Goal: Task Accomplishment & Management: Complete application form

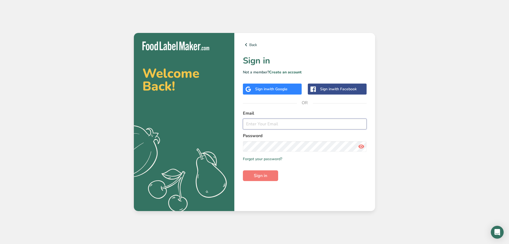
click at [270, 125] on input "email" at bounding box center [305, 123] width 124 height 11
type input "[EMAIL_ADDRESS][DOMAIN_NAME]"
click at [263, 175] on span "Sign in" at bounding box center [260, 175] width 13 height 6
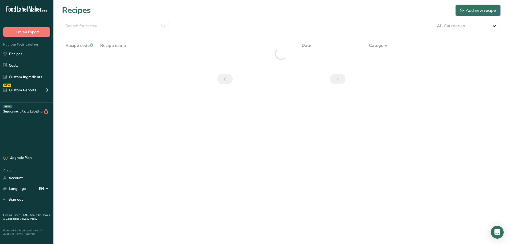
click at [479, 13] on div "Add new recipe" at bounding box center [478, 10] width 36 height 6
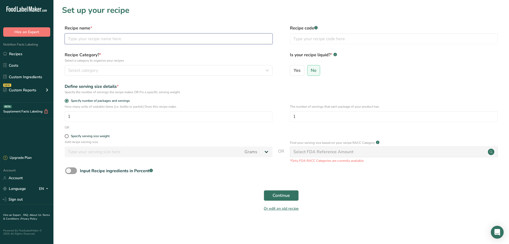
click at [102, 39] on input "text" at bounding box center [169, 38] width 208 height 11
type input "Stuffed Ouzo Chicken"
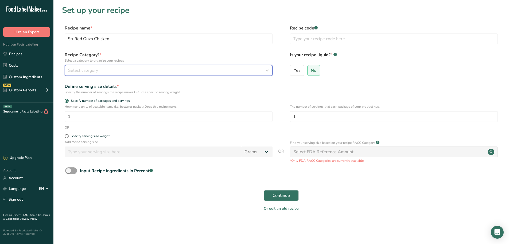
click at [177, 74] on button "Select category" at bounding box center [169, 70] width 208 height 11
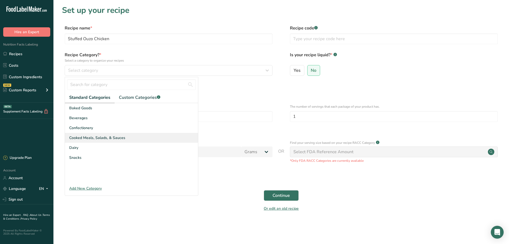
click at [99, 138] on span "Cooked Meals, Salads, & Sauces" at bounding box center [97, 138] width 56 height 6
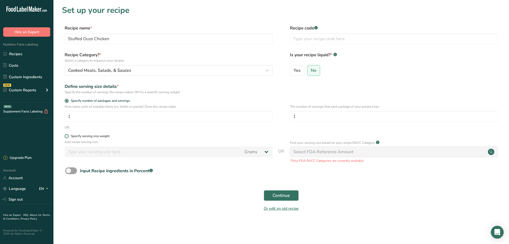
click at [67, 135] on span at bounding box center [67, 136] width 4 height 4
click at [67, 135] on input "Specify serving size weight" at bounding box center [66, 135] width 3 height 3
radio input "true"
radio input "false"
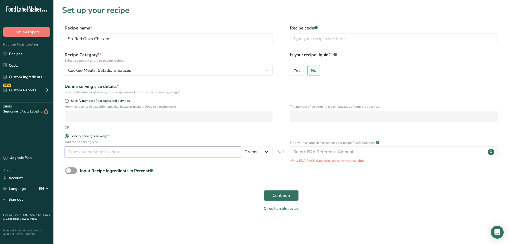
click at [116, 155] on input "number" at bounding box center [153, 151] width 177 height 11
type input "250"
click at [282, 194] on span "Continue" at bounding box center [281, 195] width 17 height 6
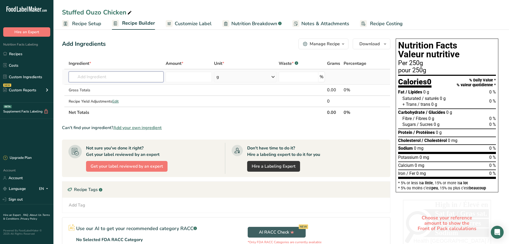
click at [89, 76] on input "text" at bounding box center [116, 76] width 95 height 11
type input "chicken breast oven"
click at [121, 89] on p "7933 Chicken breast, oven-roasted, fat-free, sliced" at bounding box center [118, 88] width 91 height 6
type input "Chicken breast, oven-roasted, fat-free, sliced"
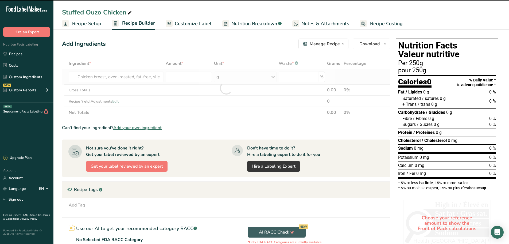
type input "0"
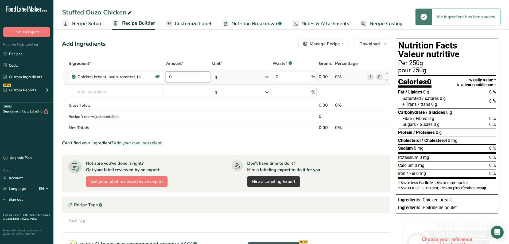
drag, startPoint x: 181, startPoint y: 75, endPoint x: 167, endPoint y: 81, distance: 15.0
click at [167, 81] on input "0" at bounding box center [188, 76] width 44 height 11
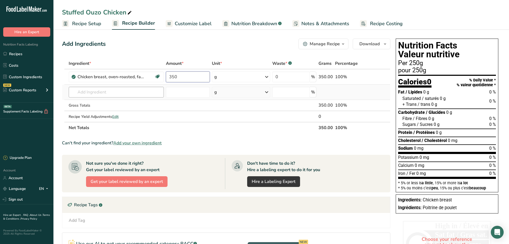
type input "350"
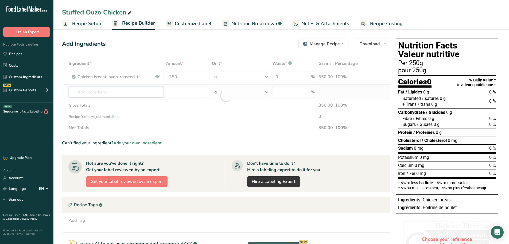
click at [106, 92] on div "Ingredient * Amount * Unit * Waste * .a-a{fill:#347362;}.b-a{fill:#fff;} Grams …" at bounding box center [226, 95] width 329 height 75
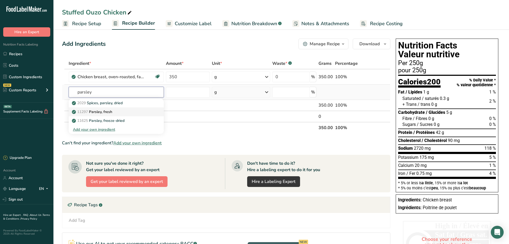
type input "parsley"
click at [108, 108] on link "11297 [GEOGRAPHIC_DATA], fresh" at bounding box center [116, 111] width 95 height 9
type input "Parsley, fresh"
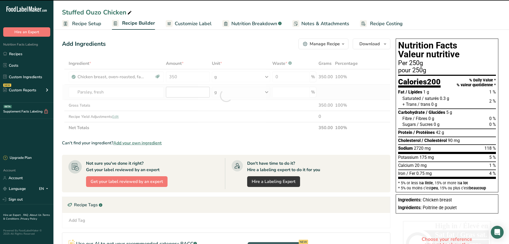
type input "0"
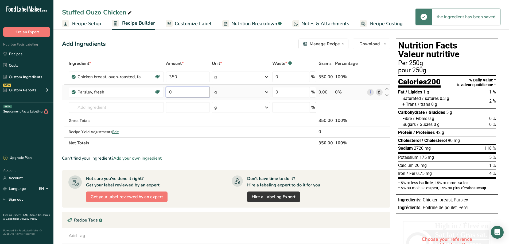
click at [182, 92] on input "0" at bounding box center [188, 92] width 44 height 11
drag, startPoint x: 182, startPoint y: 92, endPoint x: 162, endPoint y: 92, distance: 19.3
click at [162, 92] on tr "Parsley, fresh Source of Antioxidants Dairy free Gluten free Vegan Vegetarian S…" at bounding box center [226, 92] width 328 height 15
type input "5"
click at [111, 106] on div "Ingredient * Amount * Unit * Waste * .a-a{fill:#347362;}.b-a{fill:#fff;} Grams …" at bounding box center [226, 103] width 329 height 91
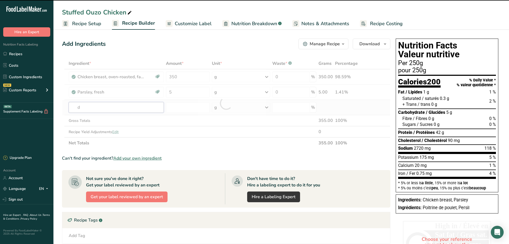
type input "di"
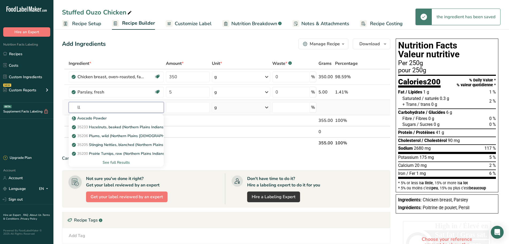
type input "l"
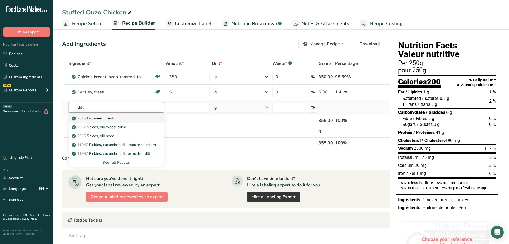
type input "dill"
click at [95, 119] on p "2045 Dill weed, fresh" at bounding box center [93, 118] width 41 height 6
type input "Dill weed, fresh"
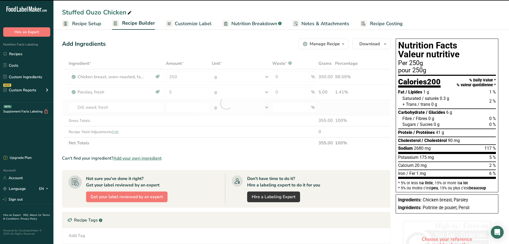
type input "0"
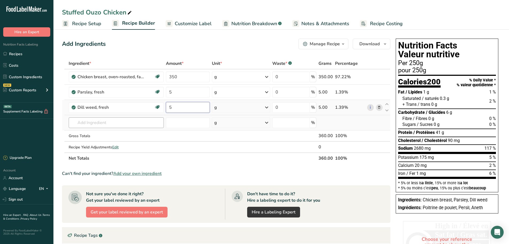
type input "5"
click at [93, 126] on div "Ingredient * Amount * Unit * Waste * .a-a{fill:#347362;}.b-a{fill:#fff;} Grams …" at bounding box center [226, 111] width 329 height 106
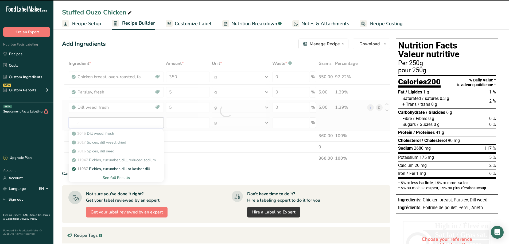
type input "sp"
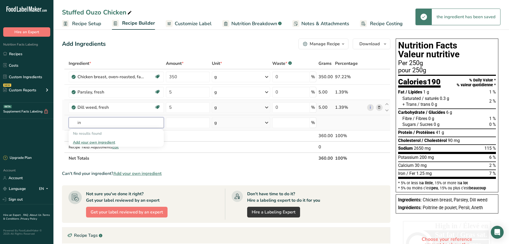
type input "i"
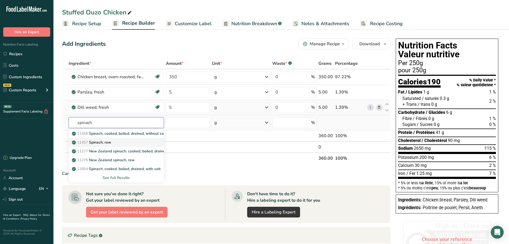
type input "spinach"
click at [97, 141] on p "11457 Spinach, raw" at bounding box center [92, 142] width 38 height 6
type input "Spinach, raw"
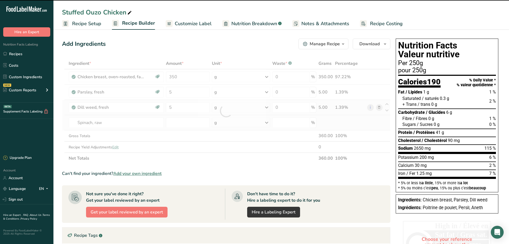
type input "0"
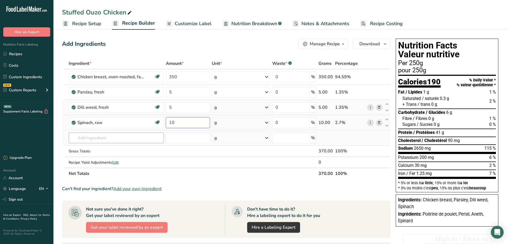
type input "10"
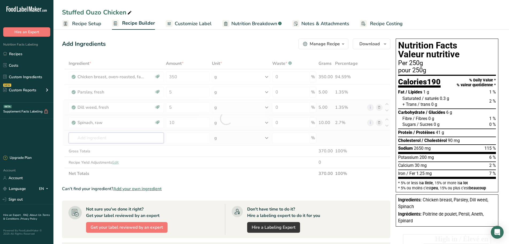
click at [78, 134] on div "Ingredient * Amount * Unit * Waste * .a-a{fill:#347362;}.b-a{fill:#fff;} Grams …" at bounding box center [226, 118] width 329 height 121
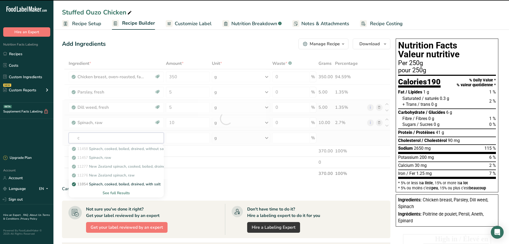
type input "co"
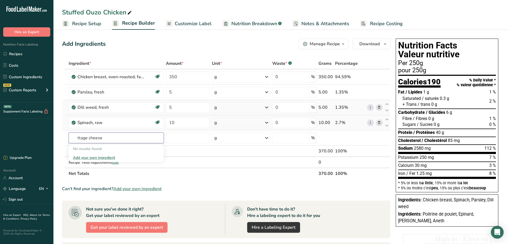
drag, startPoint x: 110, startPoint y: 137, endPoint x: 52, endPoint y: 138, distance: 58.3
click at [52, 138] on div ".a-20{fill:#fff;} Hire an Expert Nutrition Facts Labeling Recipes Costs Custom …" at bounding box center [254, 181] width 509 height 362
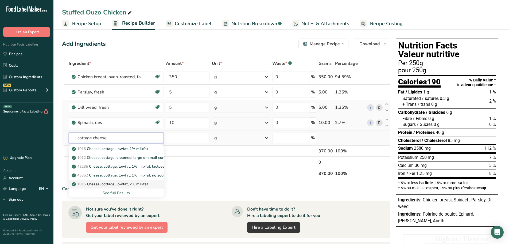
type input "cottage cheese"
click at [109, 183] on p "1015 Cheese, cottage, lowfat, 2% milkfat" at bounding box center [110, 184] width 75 height 6
type input "Cheese, cottage, lowfat, 2% milkfat"
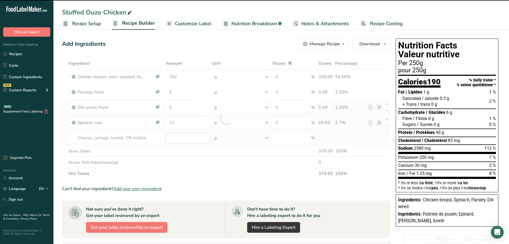
type input "0"
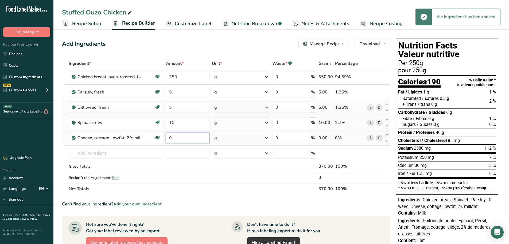
drag, startPoint x: 176, startPoint y: 138, endPoint x: 167, endPoint y: 138, distance: 8.8
click at [167, 138] on input "0" at bounding box center [188, 137] width 44 height 11
type input "50"
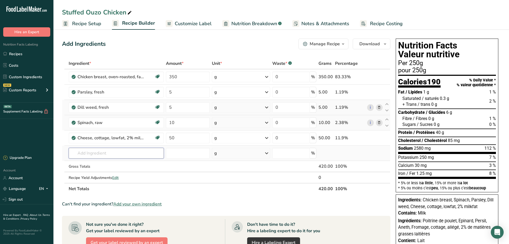
click at [98, 155] on div "Ingredient * Amount * Unit * Waste * .a-a{fill:#347362;}.b-a{fill:#fff;} Grams …" at bounding box center [226, 126] width 329 height 136
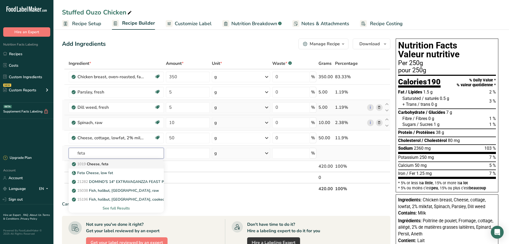
type input "feta"
click at [107, 163] on p "1019 Cheese, feta" at bounding box center [91, 164] width 36 height 6
type input "Cheese, feta"
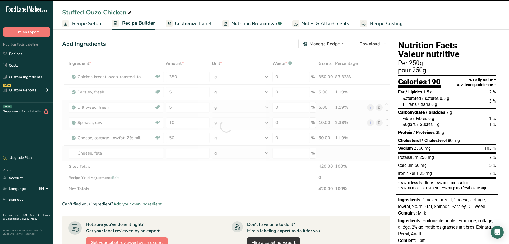
type input "0"
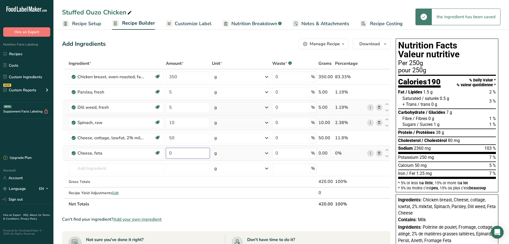
click at [174, 150] on input "0" at bounding box center [188, 153] width 44 height 11
drag, startPoint x: 174, startPoint y: 150, endPoint x: 167, endPoint y: 155, distance: 8.6
click at [167, 155] on input "0" at bounding box center [188, 153] width 44 height 11
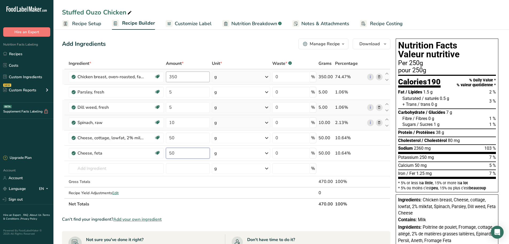
type input "50"
click at [185, 75] on div "Ingredient * Amount * Unit * Waste * .a-a{fill:#347362;}.b-a{fill:#fff;} Grams …" at bounding box center [226, 134] width 329 height 152
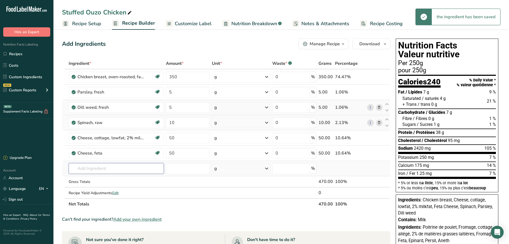
click at [95, 168] on div "Ingredient * Amount * Unit * Waste * .a-a{fill:#347362;}.b-a{fill:#fff;} Grams …" at bounding box center [226, 134] width 329 height 152
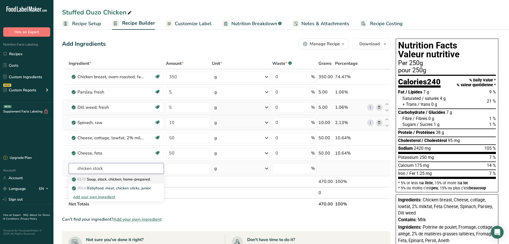
type input "chicken stock"
click at [94, 179] on p "6172 Soup, stock, chicken, home-prepared" at bounding box center [111, 179] width 77 height 6
type input "Soup, stock, chicken, home-prepared"
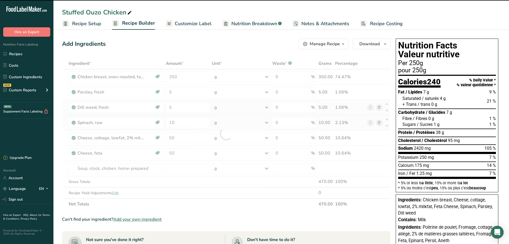
type input "0"
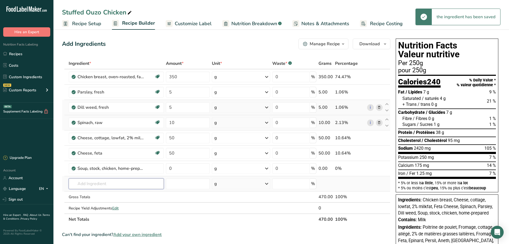
click at [87, 184] on input "text" at bounding box center [116, 183] width 95 height 11
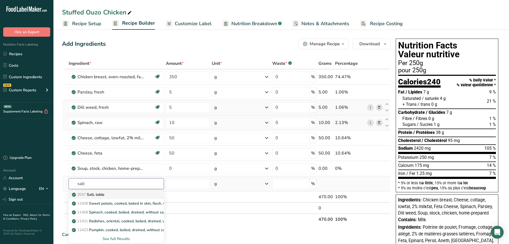
type input "salt"
click at [94, 195] on p "2047 Salt, table" at bounding box center [89, 194] width 32 height 6
type input "Salt, table"
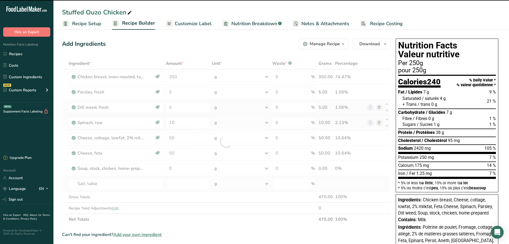
type input "0"
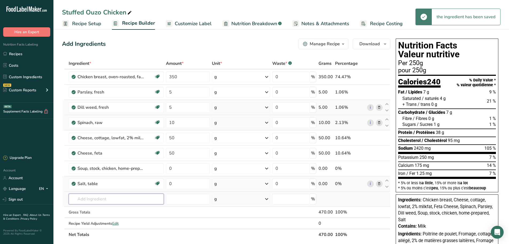
click at [91, 201] on input "text" at bounding box center [116, 198] width 95 height 11
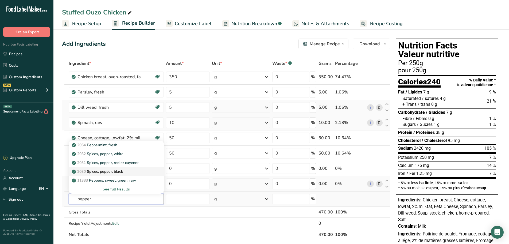
type input "pepper"
click at [112, 172] on p "2030 Spices, pepper, black" at bounding box center [98, 171] width 50 height 6
type input "Spices, pepper, black"
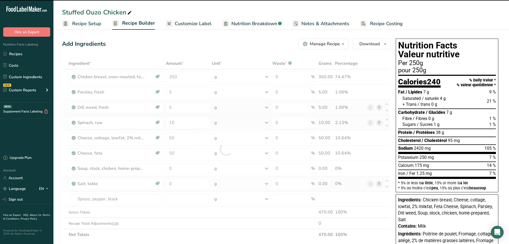
type input "0"
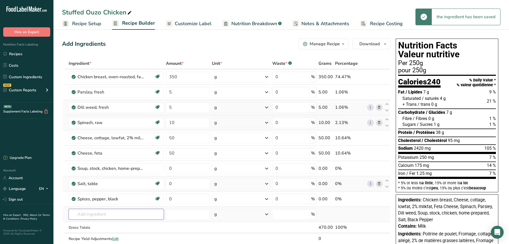
click at [85, 215] on input "text" at bounding box center [116, 214] width 95 height 11
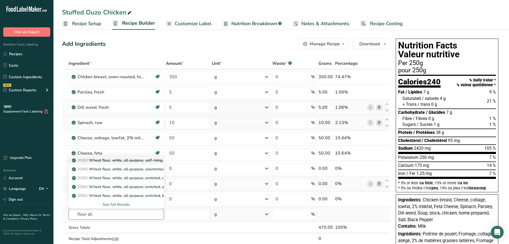
type input "flour all"
click at [123, 161] on p "20082 Wheat flour, white, all-purpose, self-rising, enriched" at bounding box center [126, 160] width 106 height 6
type input "Wheat flour, white, all-purpose, self-rising, enriched"
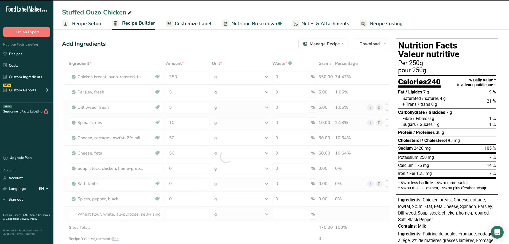
type input "0"
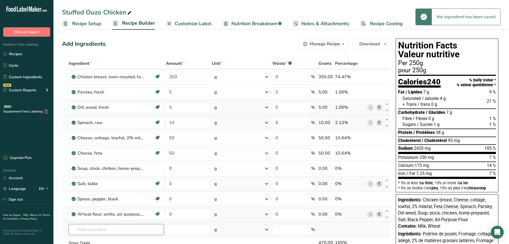
click at [101, 230] on input "text" at bounding box center [116, 229] width 95 height 11
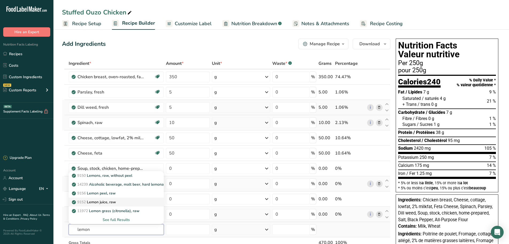
type input "lemon"
click at [100, 202] on p "9152 Lemon juice, raw" at bounding box center [94, 202] width 43 height 6
type input "Lemon juice, raw"
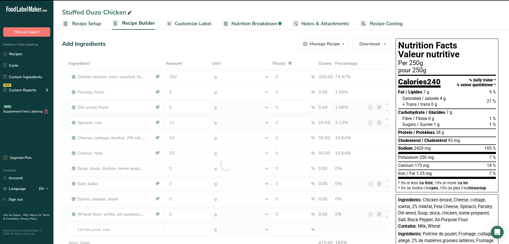
type input "0"
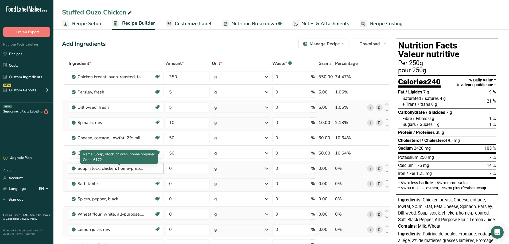
scroll to position [53, 0]
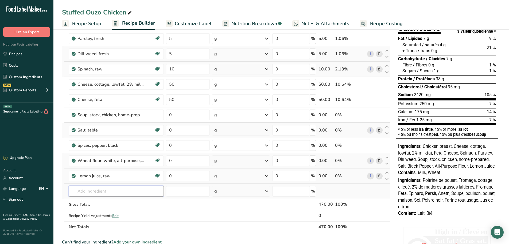
click at [84, 192] on input "text" at bounding box center [116, 191] width 95 height 11
type input "ouzo"
click at [102, 182] on div "Add your own ingredient" at bounding box center [116, 181] width 87 height 6
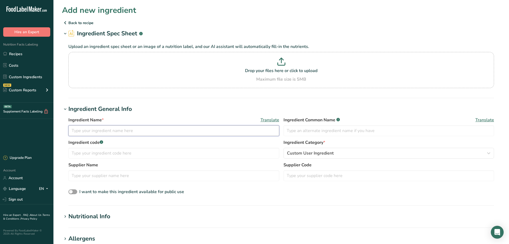
click at [97, 130] on input "text" at bounding box center [173, 130] width 211 height 11
type input "o"
type input "Ouzo"
click at [357, 155] on div "Custom User Ingredient" at bounding box center [387, 153] width 201 height 6
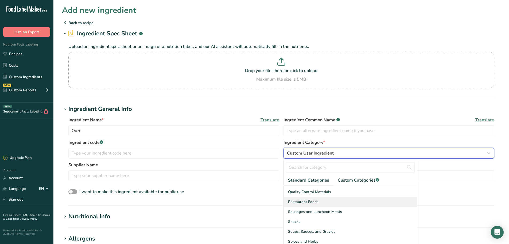
scroll to position [27, 0]
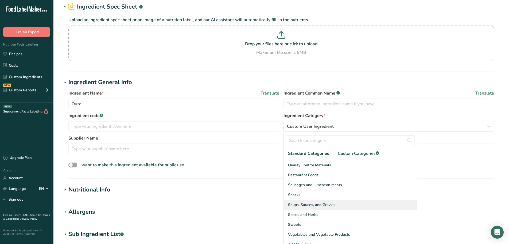
click at [311, 204] on span "Soups, Sauces, and Gravies" at bounding box center [311, 205] width 47 height 6
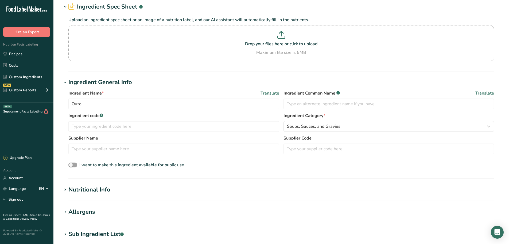
click at [393, 121] on div "Ingredient Category * Soups, Sauces, and Gravies Standard Categories Custom Cat…" at bounding box center [389, 121] width 211 height 19
click at [392, 126] on div "Soups, Sauces, and Gravies" at bounding box center [387, 126] width 201 height 6
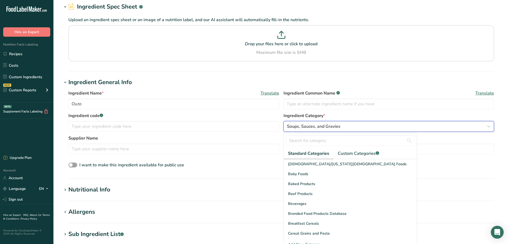
scroll to position [134, 0]
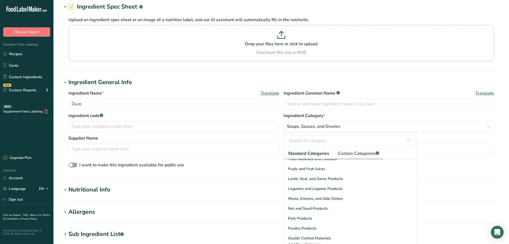
click at [360, 153] on span "Custom Categories .a-a{fill:#347362;}.b-a{fill:#fff;}" at bounding box center [358, 153] width 41 height 6
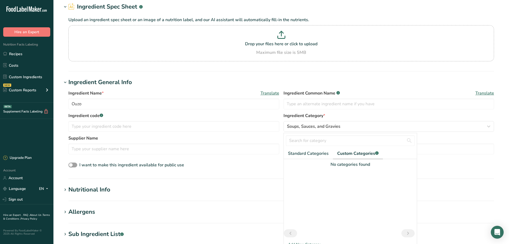
scroll to position [53, 0]
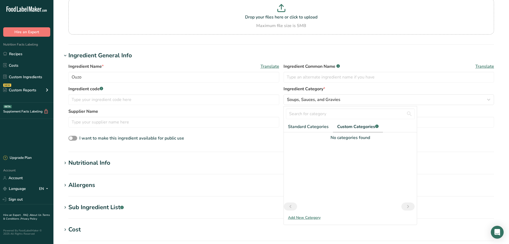
click at [305, 219] on div "Add New Category" at bounding box center [350, 217] width 133 height 6
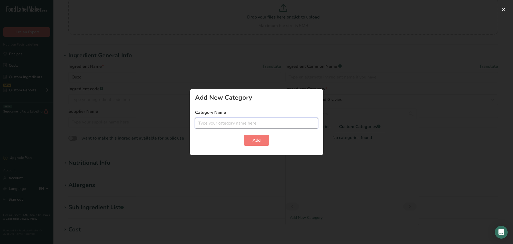
click at [218, 126] on input "text" at bounding box center [256, 123] width 123 height 11
type input "Alochol"
click at [253, 138] on span "Add" at bounding box center [257, 140] width 8 height 6
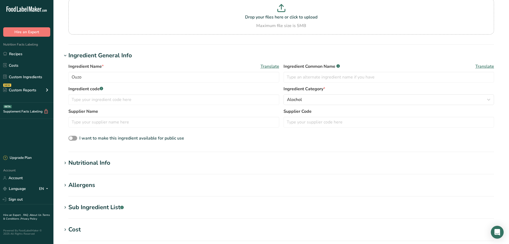
click at [79, 166] on div "Nutritional Info" at bounding box center [89, 162] width 42 height 9
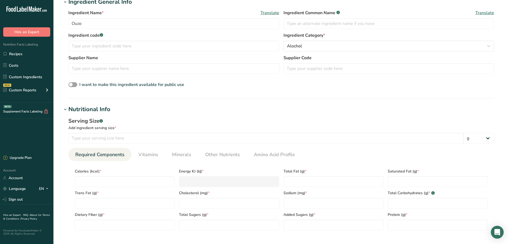
scroll to position [134, 0]
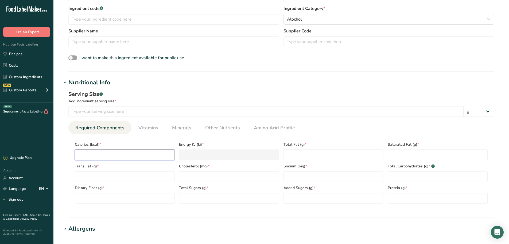
click at [93, 153] on input "number" at bounding box center [125, 154] width 100 height 11
type input "1"
type KJ "4.2"
type input "10"
type KJ "41.8"
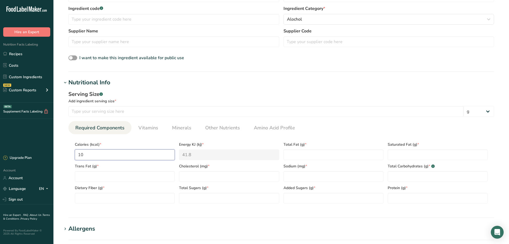
type input "103"
type KJ "431"
type input "103"
click at [309, 159] on Fat "number" at bounding box center [334, 154] width 100 height 11
type Fat "0"
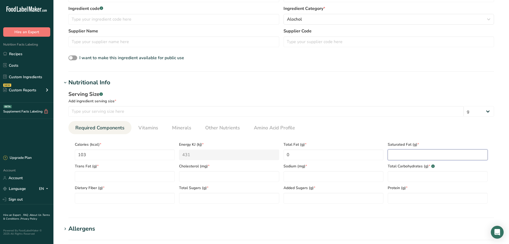
click at [399, 152] on Fat "number" at bounding box center [438, 154] width 100 height 11
type Fat "0"
click at [85, 174] on Fat "number" at bounding box center [125, 176] width 100 height 11
type Fat "0"
click at [296, 179] on input "number" at bounding box center [334, 176] width 100 height 11
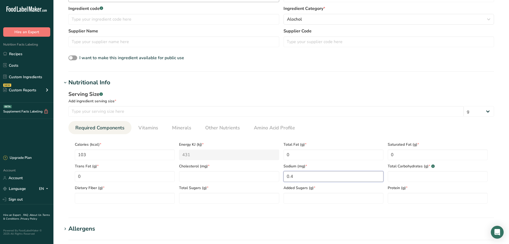
type input "0.4"
drag, startPoint x: 410, startPoint y: 169, endPoint x: 405, endPoint y: 173, distance: 7.4
click at [410, 169] on span "Total Carbohydrates (g) * .a-a{fill:#347362;}.b-a{fill:#fff;}" at bounding box center [438, 166] width 100 height 6
click at [404, 175] on Carbohydrates "number" at bounding box center [438, 176] width 100 height 11
type Carbohydrates "10"
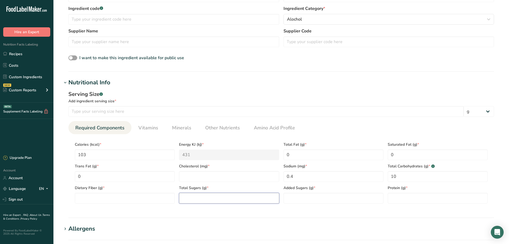
click at [193, 199] on Sugars "number" at bounding box center [229, 198] width 100 height 11
type Sugars "10"
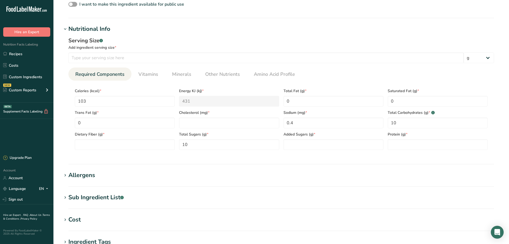
click at [95, 201] on div "Sub Ingredient List .a-a{fill:#347362;}.b-a{fill:#fff;}" at bounding box center [95, 197] width 55 height 9
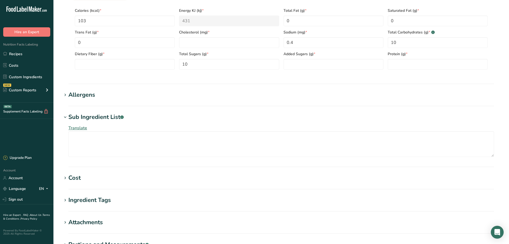
click at [83, 99] on div "Allergens" at bounding box center [81, 94] width 27 height 9
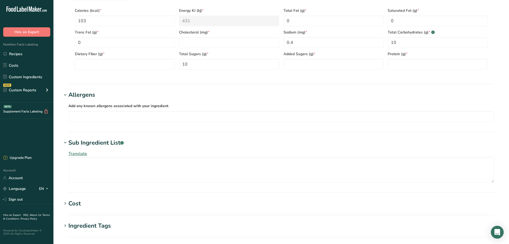
click at [83, 99] on div "Allergens" at bounding box center [81, 94] width 27 height 9
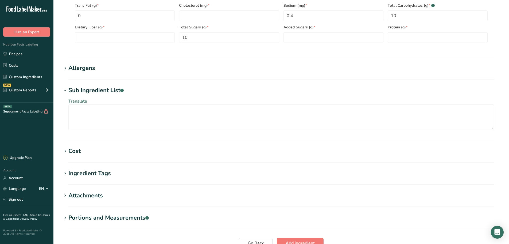
scroll to position [321, 0]
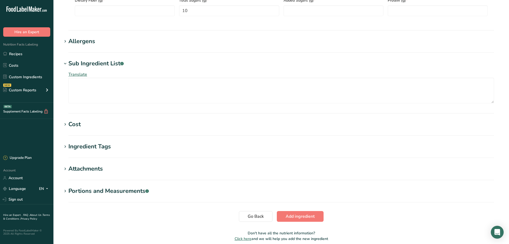
click at [102, 189] on div "Portions and Measurements .a-a{fill:#347362;}.b-a{fill:#fff;}" at bounding box center [108, 190] width 80 height 9
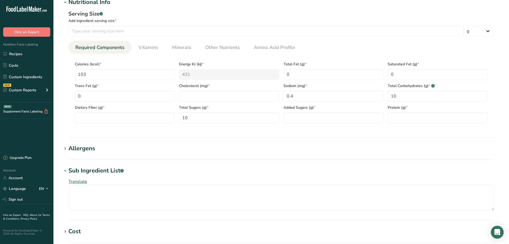
scroll to position [107, 0]
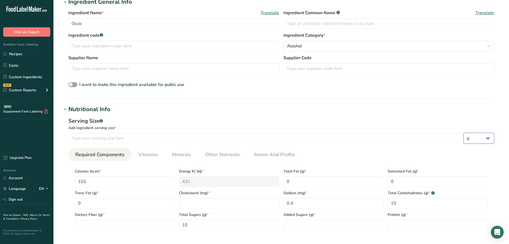
click at [486, 140] on select "g kg mg mcg lb oz l mL fl oz tbsp tsp cup qt gallon" at bounding box center [479, 138] width 30 height 11
select select "18"
click at [464, 133] on select "g kg mg mcg lb oz l mL fl oz tbsp tsp cup qt gallon" at bounding box center [479, 138] width 30 height 11
select select "22"
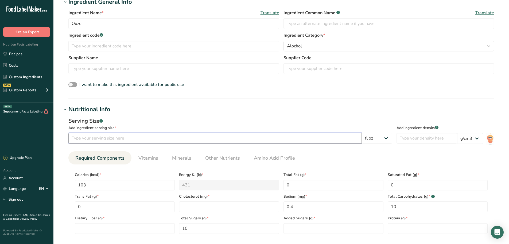
click at [108, 141] on input "number" at bounding box center [215, 138] width 294 height 11
type input "1"
click at [392, 137] on select "g kg mg mcg lb oz l mL fl oz tbsp tsp cup qt gallon" at bounding box center [377, 138] width 30 height 11
select select "0"
click at [393, 133] on select "g kg mg mcg lb oz l mL fl oz tbsp tsp cup qt gallon" at bounding box center [377, 138] width 30 height 11
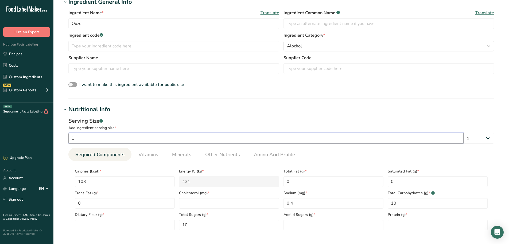
drag, startPoint x: 77, startPoint y: 136, endPoint x: 49, endPoint y: 137, distance: 27.3
click at [49, 137] on div ".a-20{fill:#fff;} Hire an Expert Nutrition Facts Labeling Recipes Costs Custom …" at bounding box center [254, 194] width 509 height 603
type input "38"
click at [365, 106] on h1 "Nutritional Info" at bounding box center [281, 109] width 439 height 9
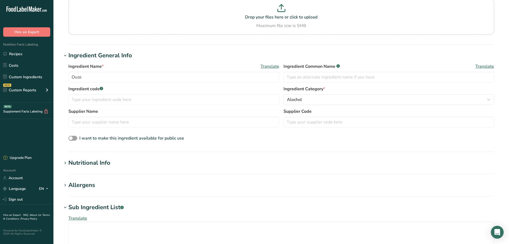
scroll to position [160, 0]
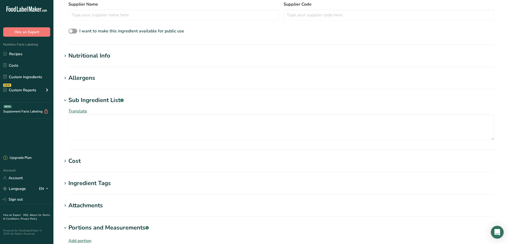
click at [77, 162] on div "Cost" at bounding box center [74, 160] width 12 height 9
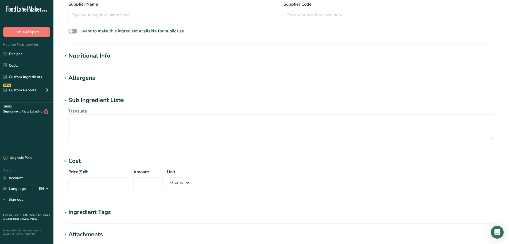
scroll to position [241, 0]
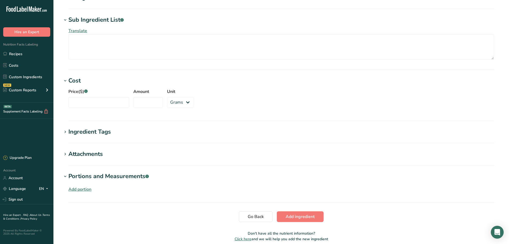
click at [83, 175] on div "Portions and Measurements .a-a{fill:#347362;}.b-a{fill:#fff;}" at bounding box center [108, 176] width 80 height 9
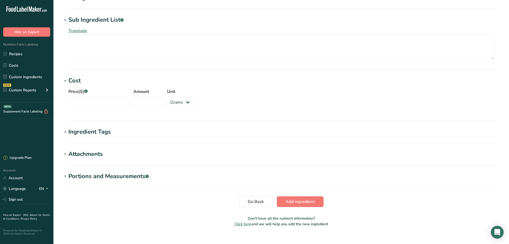
click at [83, 175] on div "Portions and Measurements .a-a{fill:#347362;}.b-a{fill:#fff;}" at bounding box center [108, 176] width 80 height 9
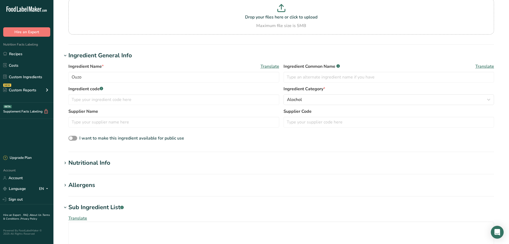
scroll to position [80, 0]
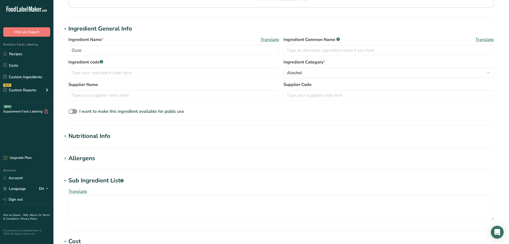
click at [104, 130] on section "Add new ingredient Back to recipe Ingredient Spec Sheet .a-a{fill:#347362;}.b-a…" at bounding box center [281, 165] width 456 height 491
click at [125, 140] on h1 "Nutritional Info" at bounding box center [281, 136] width 439 height 9
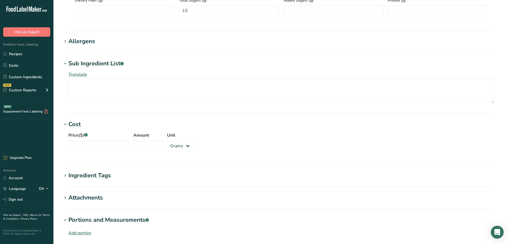
scroll to position [388, 0]
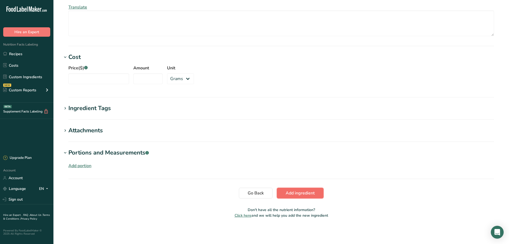
click at [292, 196] on span "Add ingredient" at bounding box center [300, 193] width 29 height 6
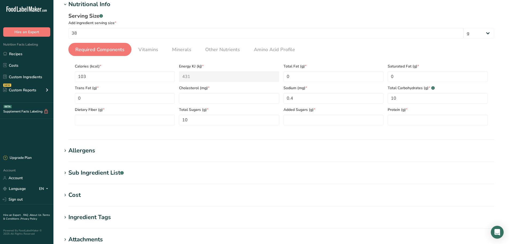
scroll to position [154, 0]
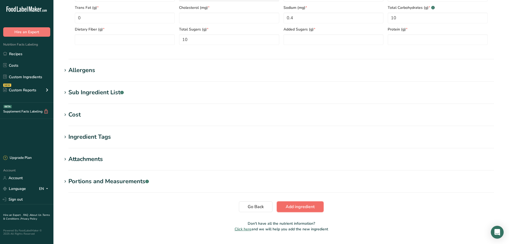
click at [299, 208] on span "Add ingredient" at bounding box center [300, 206] width 29 height 6
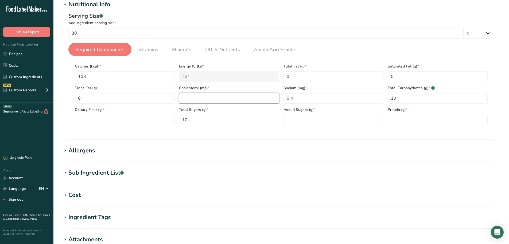
click at [200, 97] on input "number" at bounding box center [229, 98] width 100 height 11
type input "0"
click at [303, 122] on Sugars "number" at bounding box center [334, 119] width 100 height 11
type Sugars "0"
click at [438, 118] on input "number" at bounding box center [438, 119] width 100 height 11
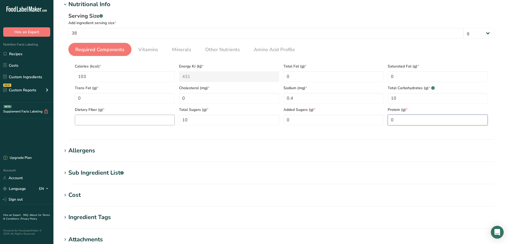
type input "0"
click at [96, 120] on Fiber "number" at bounding box center [125, 119] width 100 height 11
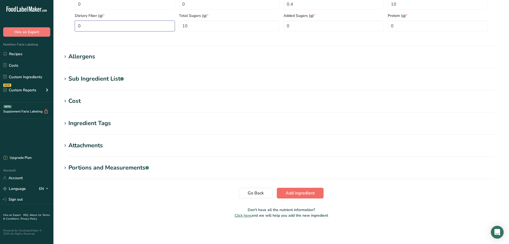
type Fiber "0"
click at [312, 198] on button "Add ingredient" at bounding box center [300, 192] width 47 height 11
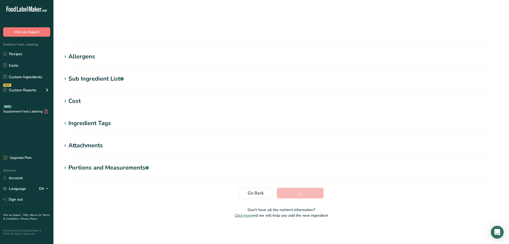
scroll to position [44, 0]
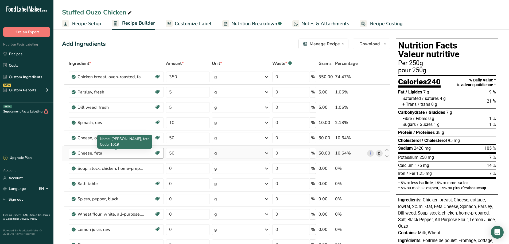
scroll to position [107, 0]
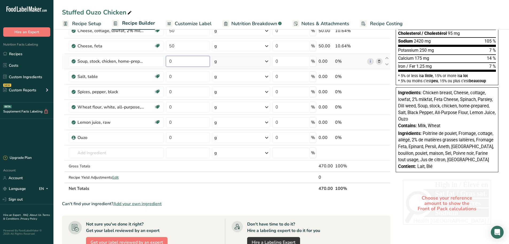
click at [175, 63] on input "0" at bounding box center [188, 61] width 44 height 11
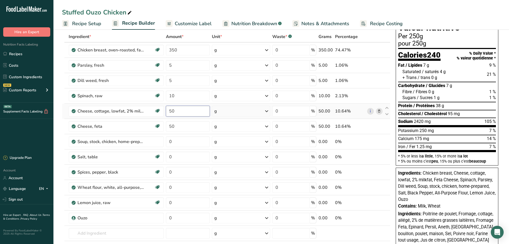
click at [181, 109] on div "Ingredient * Amount * Unit * Waste * .a-a{fill:#347362;}.b-a{fill:#fff;} Grams …" at bounding box center [226, 152] width 329 height 243
type input "5"
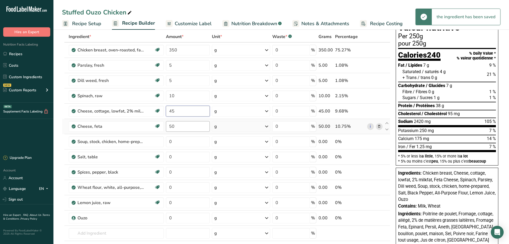
type input "45"
click at [179, 126] on div "Ingredient * Amount * Unit * Waste * .a-a{fill:#347362;}.b-a{fill:#fff;} Grams …" at bounding box center [226, 152] width 329 height 243
type input "5"
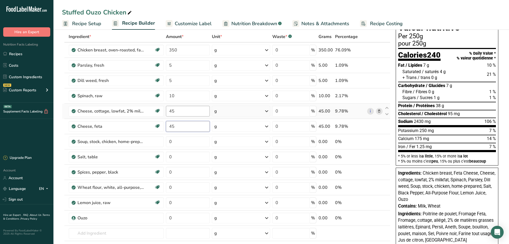
type input "45"
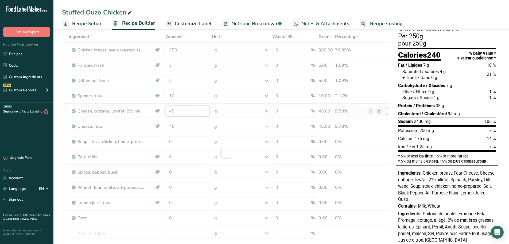
click at [179, 110] on div "Ingredient * Amount * Unit * Waste * .a-a{fill:#347362;}.b-a{fill:#fff;} Grams …" at bounding box center [226, 152] width 329 height 243
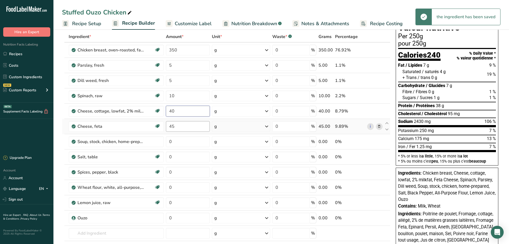
type input "40"
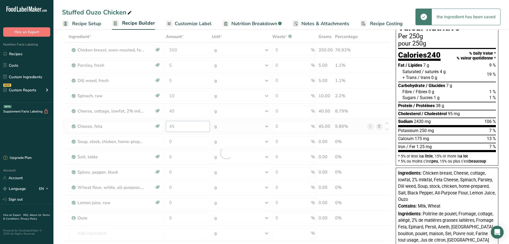
click at [178, 130] on div "Ingredient * Amount * Unit * Waste * .a-a{fill:#347362;}.b-a{fill:#fff;} Grams …" at bounding box center [226, 152] width 329 height 243
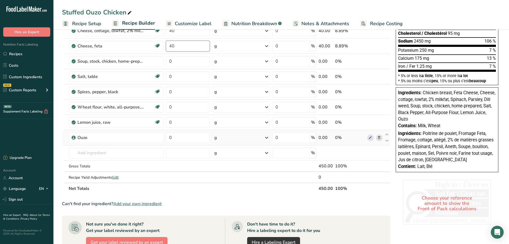
scroll to position [80, 0]
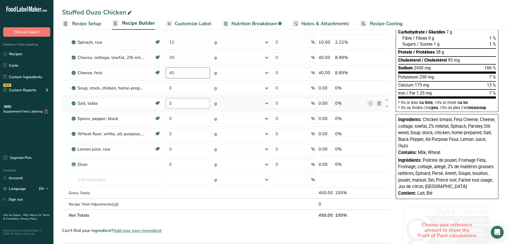
type input "40"
click at [182, 105] on div "Ingredient * Amount * Unit * Waste * .a-a{fill:#347362;}.b-a{fill:#fff;} Grams …" at bounding box center [226, 99] width 329 height 243
type input "0.000001"
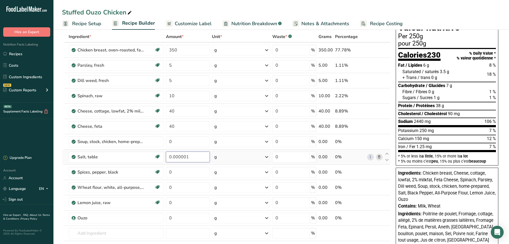
scroll to position [0, 0]
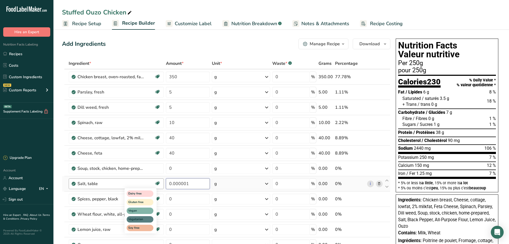
drag, startPoint x: 191, startPoint y: 186, endPoint x: 160, endPoint y: 182, distance: 31.6
click at [160, 182] on tr "Salt, table Dairy free Gluten free Vegan Vegetarian Soy free 0.000001 g Portion…" at bounding box center [226, 183] width 328 height 15
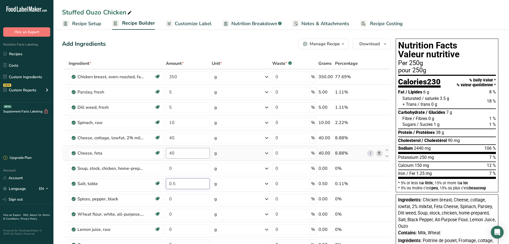
type input "0.5"
click at [181, 156] on div "Ingredient * Amount * Unit * Waste * .a-a{fill:#347362;}.b-a{fill:#fff;} Grams …" at bounding box center [226, 179] width 329 height 243
type input "4"
type input "25"
click at [174, 140] on div "Ingredient * Amount * Unit * Waste * .a-a{fill:#347362;}.b-a{fill:#fff;} Grams …" at bounding box center [226, 179] width 329 height 243
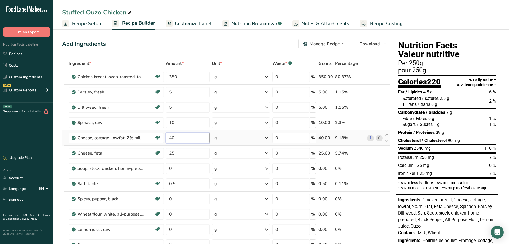
click at [176, 137] on input "40" at bounding box center [188, 137] width 44 height 11
type input "4"
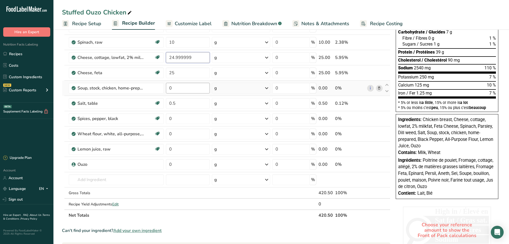
type input "24.999999"
click at [181, 89] on div "Ingredient * Amount * Unit * Waste * .a-a{fill:#347362;}.b-a{fill:#fff;} Grams …" at bounding box center [226, 99] width 329 height 243
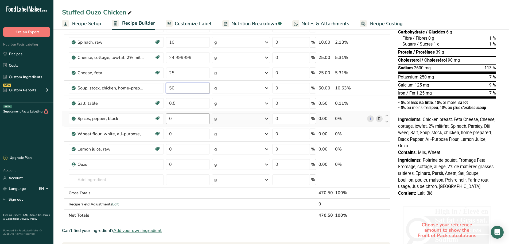
type input "50"
click at [179, 122] on div "Ingredient * Amount * Unit * Waste * .a-a{fill:#347362;}.b-a{fill:#fff;} Grams …" at bounding box center [226, 99] width 329 height 243
type input "1"
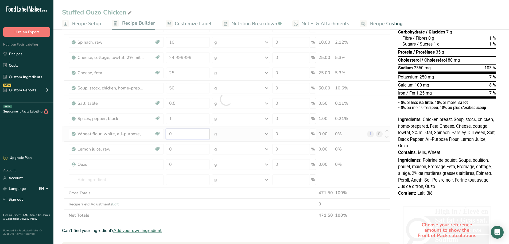
click at [180, 132] on div "Ingredient * Amount * Unit * Waste * .a-a{fill:#347362;}.b-a{fill:#fff;} Grams …" at bounding box center [226, 99] width 329 height 243
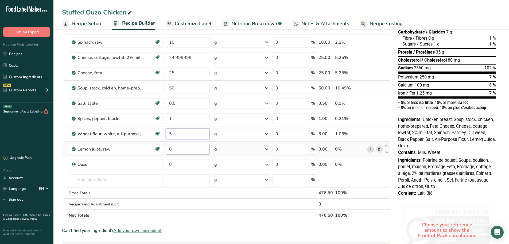
type input "5"
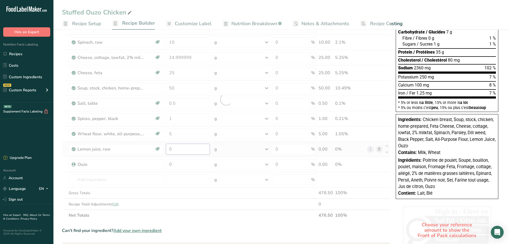
click at [179, 148] on div "Ingredient * Amount * Unit * Waste * .a-a{fill:#347362;}.b-a{fill:#fff;} Grams …" at bounding box center [226, 99] width 329 height 243
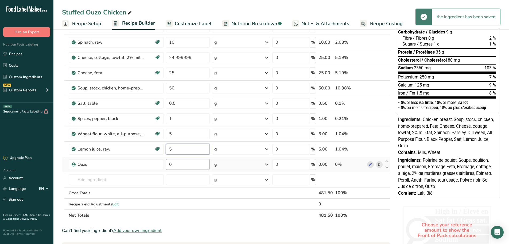
type input "5"
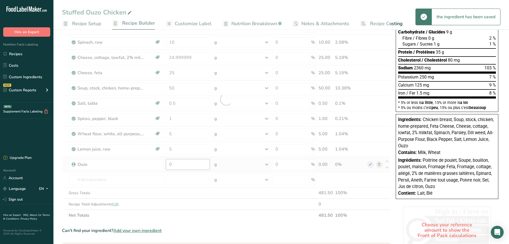
click at [181, 164] on div "Ingredient * Amount * Unit * Waste * .a-a{fill:#347362;}.b-a{fill:#fff;} Grams …" at bounding box center [226, 99] width 329 height 243
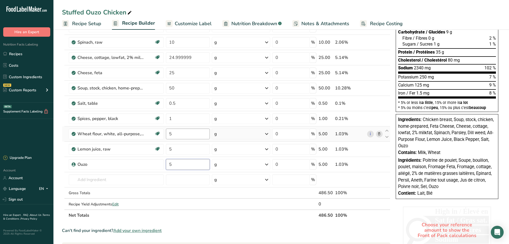
type input "5"
click at [188, 134] on div "Ingredient * Amount * Unit * Waste * .a-a{fill:#347362;}.b-a{fill:#fff;} Grams …" at bounding box center [226, 99] width 329 height 243
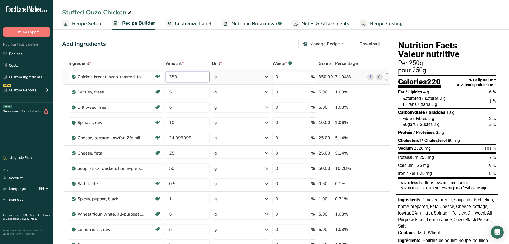
click at [182, 77] on div "Ingredient * Amount * Unit * Waste * .a-a{fill:#347362;}.b-a{fill:#fff;} Grams …" at bounding box center [226, 179] width 329 height 243
type input "325"
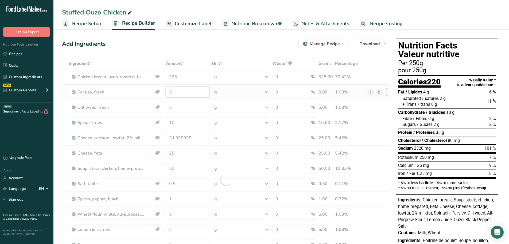
click at [185, 93] on div "Ingredient * Amount * Unit * Waste * .a-a{fill:#347362;}.b-a{fill:#fff;} Grams …" at bounding box center [226, 179] width 329 height 243
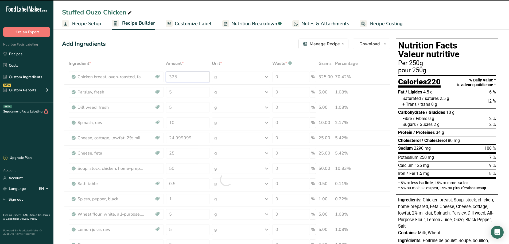
drag, startPoint x: 178, startPoint y: 76, endPoint x: 167, endPoint y: 76, distance: 10.2
click at [167, 76] on div "Ingredient * Amount * Unit * Waste * .a-a{fill:#347362;}.b-a{fill:#fff;} Grams …" at bounding box center [226, 179] width 329 height 243
type input "325"
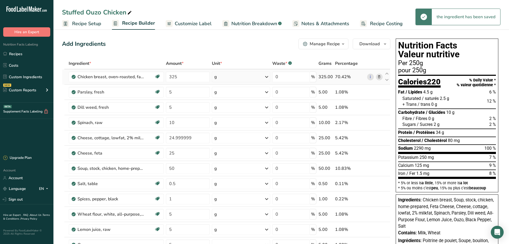
click at [379, 77] on div "Ingredient * Amount * Unit * Waste * .a-a{fill:#347362;}.b-a{fill:#fff;} Grams …" at bounding box center [226, 179] width 329 height 243
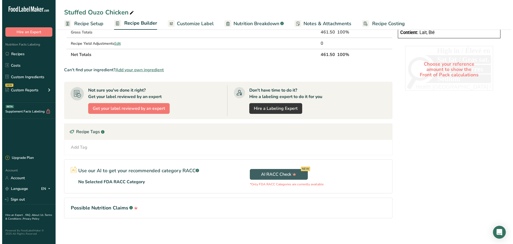
scroll to position [160, 0]
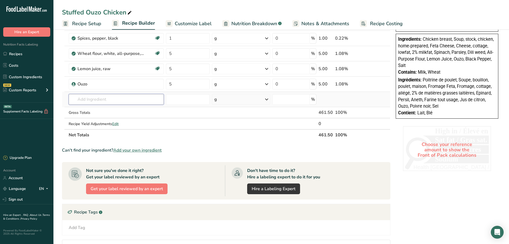
click at [106, 101] on input "text" at bounding box center [116, 99] width 95 height 11
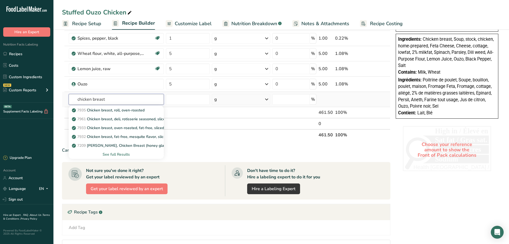
type input "chicken breast"
click at [116, 153] on div "See full Results" at bounding box center [116, 154] width 87 height 6
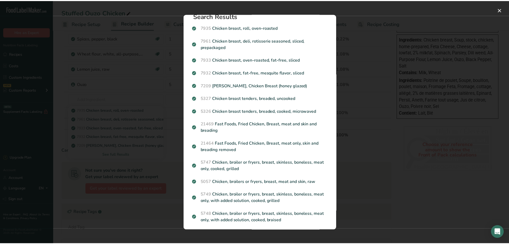
scroll to position [0, 0]
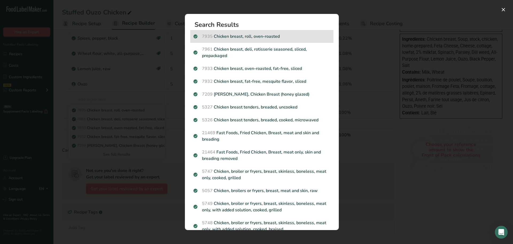
click at [245, 37] on p "7935 Chicken breast, roll, oven-roasted" at bounding box center [262, 36] width 137 height 6
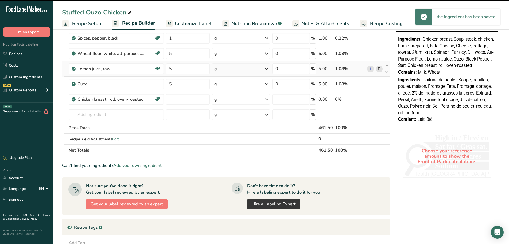
type input "0"
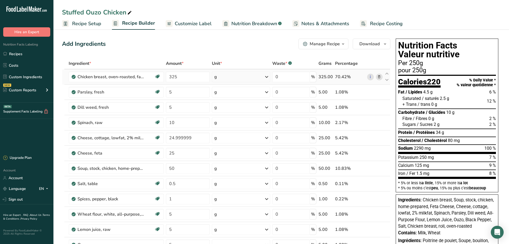
click at [378, 78] on icon at bounding box center [380, 77] width 4 height 6
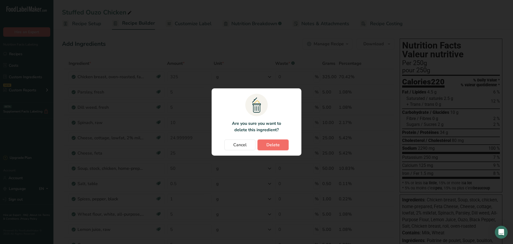
click at [274, 143] on span "Delete" at bounding box center [273, 144] width 13 height 6
type input "5"
type input "10"
type input "24.999999"
type input "25"
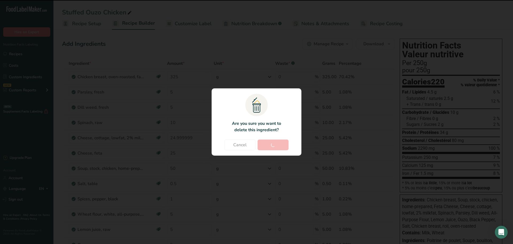
type input "50"
type input "0.5"
type input "1"
type input "5"
type input "0"
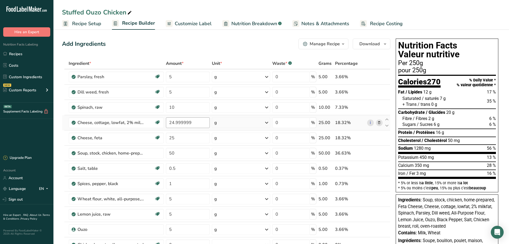
scroll to position [107, 0]
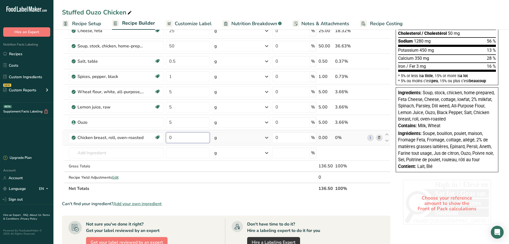
click at [189, 138] on input "0" at bounding box center [188, 137] width 44 height 11
type input "300"
click at [191, 122] on div "Ingredient * Amount * Unit * Waste * .a-a{fill:#347362;}.b-a{fill:#fff;} Grams …" at bounding box center [226, 72] width 329 height 243
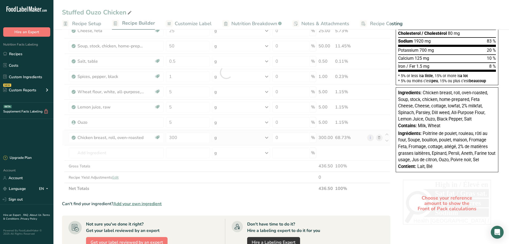
click at [378, 137] on div "Ingredient * Amount * Unit * Waste * .a-a{fill:#347362;}.b-a{fill:#fff;} Grams …" at bounding box center [226, 72] width 329 height 243
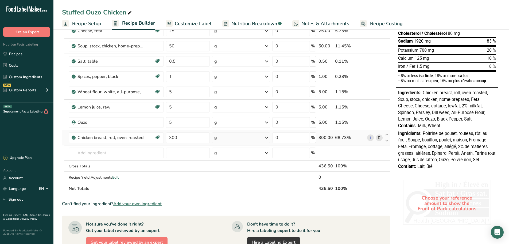
click at [378, 137] on icon at bounding box center [380, 138] width 4 height 6
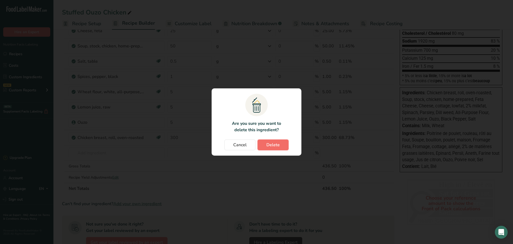
click at [275, 146] on span "Delete" at bounding box center [273, 144] width 13 height 6
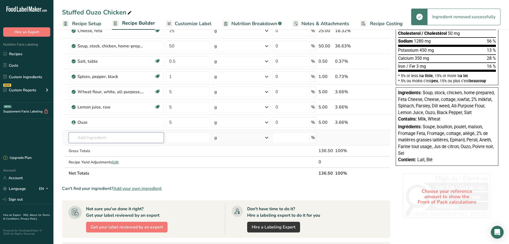
click at [98, 139] on input "text" at bounding box center [116, 137] width 95 height 11
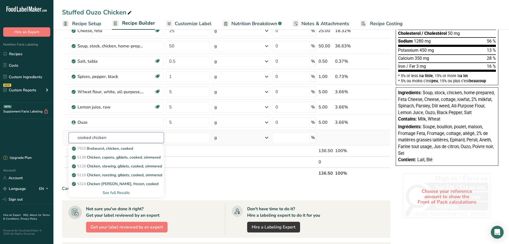
type input "cooked chicken"
click at [122, 191] on div "See full Results" at bounding box center [116, 193] width 87 height 6
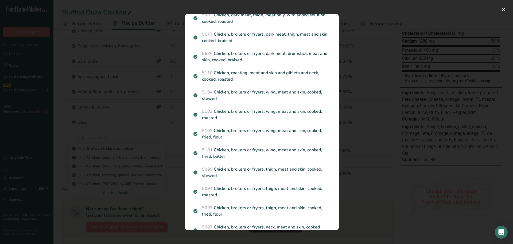
scroll to position [563, 0]
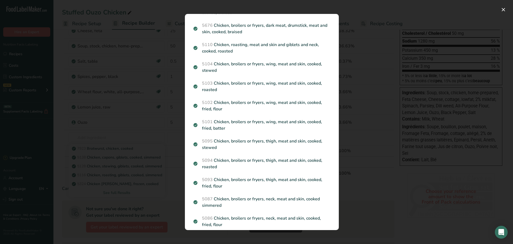
click at [61, 107] on div "Search results modal" at bounding box center [256, 122] width 513 height 244
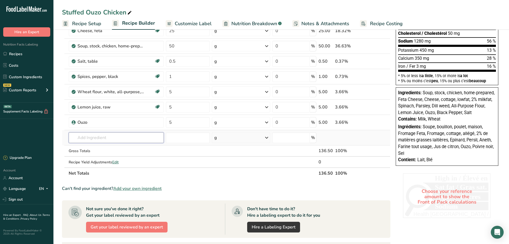
click at [99, 138] on input "text" at bounding box center [116, 137] width 95 height 11
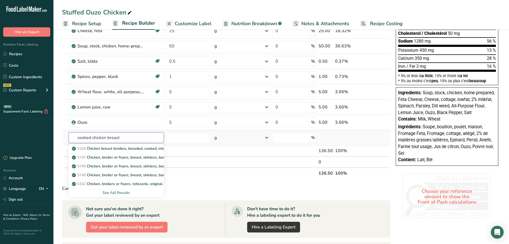
type input "cooked chicken breast"
click at [116, 193] on div "See full Results" at bounding box center [116, 193] width 87 height 6
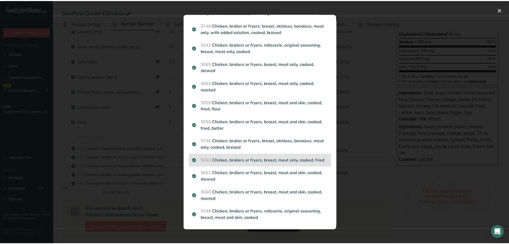
scroll to position [0, 0]
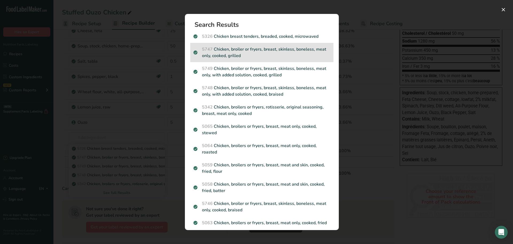
click at [277, 51] on p "5747 Chicken, broiler or fryers, breast, skinless, boneless, meat only, cooked,…" at bounding box center [262, 52] width 137 height 13
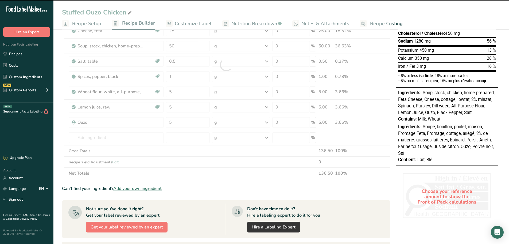
type input "0"
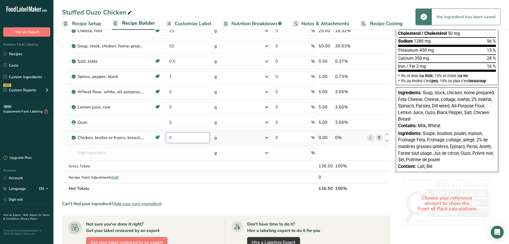
click at [188, 137] on input "0" at bounding box center [188, 137] width 44 height 11
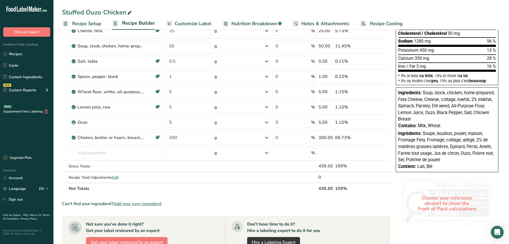
click at [181, 191] on div "Ingredient * Amount * Unit * Waste * .a-a{fill:#347362;}.b-a{fill:#fff;} Grams …" at bounding box center [226, 72] width 329 height 243
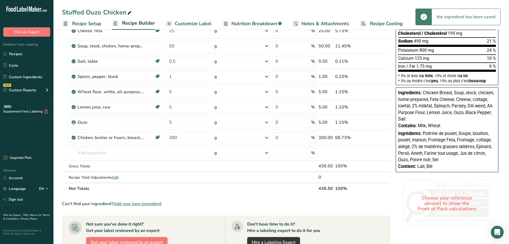
scroll to position [53, 0]
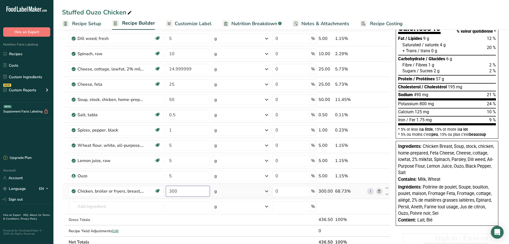
click at [181, 193] on input "300" at bounding box center [188, 191] width 44 height 11
type input "350"
click at [271, 8] on div "Stuffed Ouzo Chicken Recipe Setup Recipe Builder Customize Label Nutrition Brea…" at bounding box center [281, 202] width 456 height 456
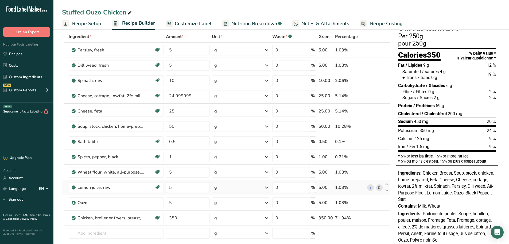
scroll to position [0, 0]
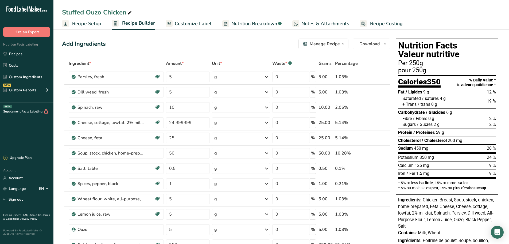
click at [197, 26] on span "Customize Label" at bounding box center [193, 23] width 37 height 7
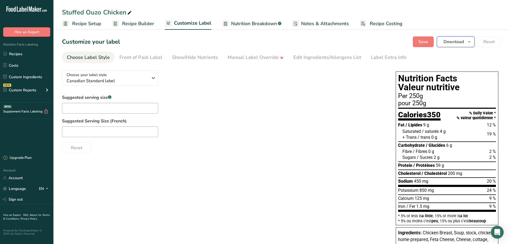
click at [455, 40] on span "Download" at bounding box center [454, 42] width 20 height 6
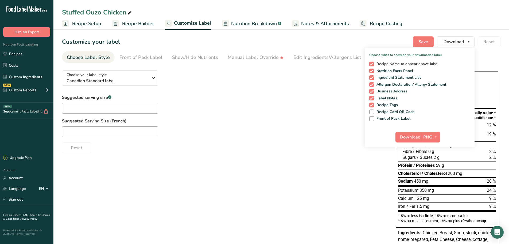
click at [371, 63] on span at bounding box center [372, 64] width 5 height 5
click at [371, 63] on input "Recipe Name to appear above label" at bounding box center [371, 63] width 3 height 3
checkbox input "false"
click at [370, 77] on span at bounding box center [372, 77] width 5 height 5
click at [370, 77] on input "Ingredient Statement List" at bounding box center [371, 77] width 3 height 3
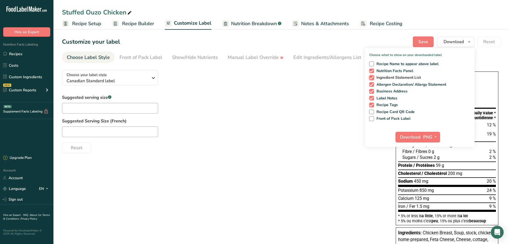
checkbox input "false"
click at [371, 90] on span at bounding box center [372, 91] width 5 height 5
click at [371, 90] on input "Business Address" at bounding box center [371, 90] width 3 height 3
checkbox input "false"
click at [371, 99] on span at bounding box center [372, 98] width 5 height 5
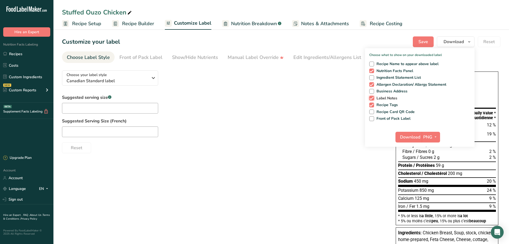
click at [371, 99] on input "Label Notes" at bounding box center [371, 97] width 3 height 3
checkbox input "false"
click at [371, 102] on div "Recipe Name to appear above label Nutrition Facts Panel Ingredient Statement Li…" at bounding box center [420, 90] width 110 height 62
click at [372, 103] on span at bounding box center [372, 104] width 5 height 5
click at [372, 103] on input "Recipe Tags" at bounding box center [371, 104] width 3 height 3
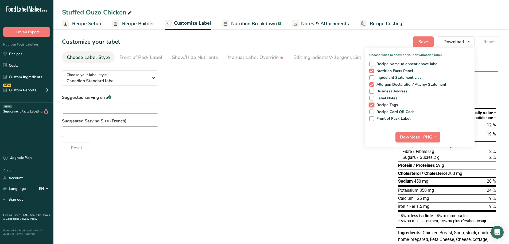
checkbox input "false"
click at [413, 139] on span "Download" at bounding box center [410, 137] width 20 height 6
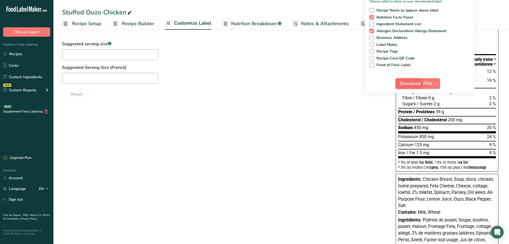
click at [414, 85] on span "Download" at bounding box center [410, 83] width 20 height 6
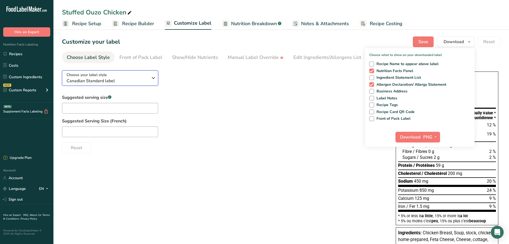
click at [107, 81] on span "Canadian Standard label" at bounding box center [108, 81] width 82 height 6
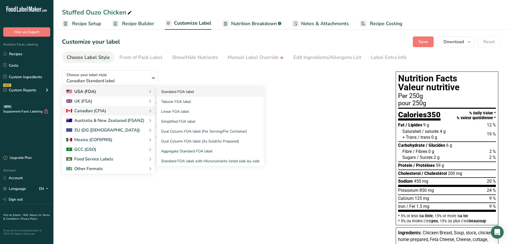
click at [179, 92] on link "Standard FDA label" at bounding box center [210, 92] width 107 height 10
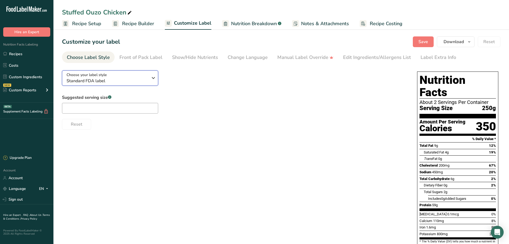
click at [113, 79] on span "Standard FDA label" at bounding box center [108, 81] width 82 height 6
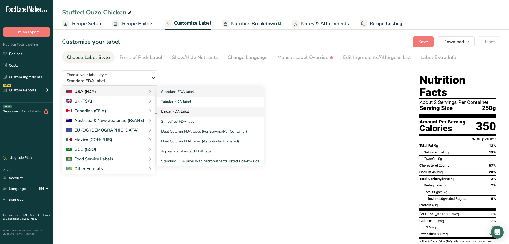
click at [179, 110] on link "Linear FDA label" at bounding box center [210, 111] width 107 height 10
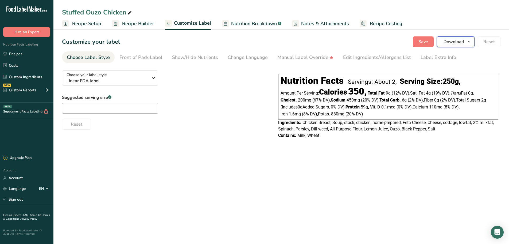
click at [449, 41] on span "Download" at bounding box center [454, 42] width 20 height 6
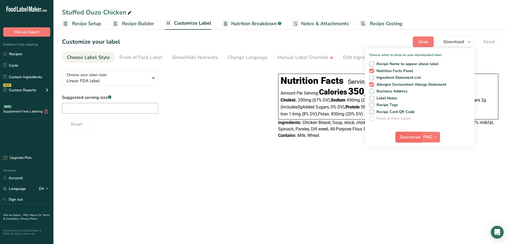
click at [411, 136] on span "Download" at bounding box center [410, 137] width 20 height 6
click at [18, 52] on link "Recipes" at bounding box center [26, 54] width 53 height 10
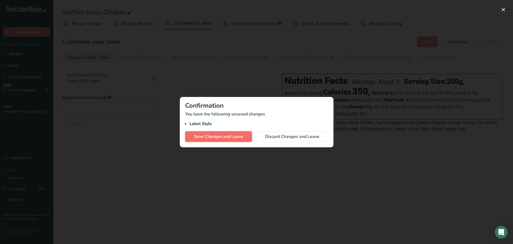
click at [214, 135] on span "Save Changes and Leave" at bounding box center [218, 136] width 49 height 6
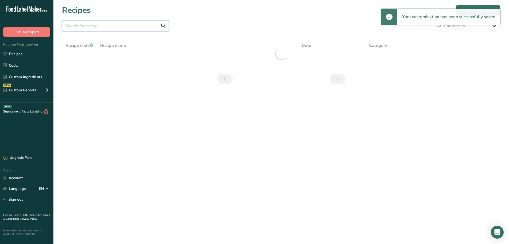
click at [92, 27] on input "text" at bounding box center [115, 26] width 107 height 11
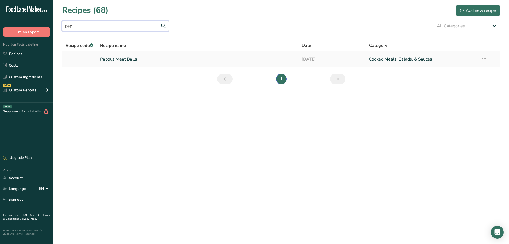
type input "pap"
click at [125, 59] on link "Papous Meat Balls" at bounding box center [197, 58] width 195 height 11
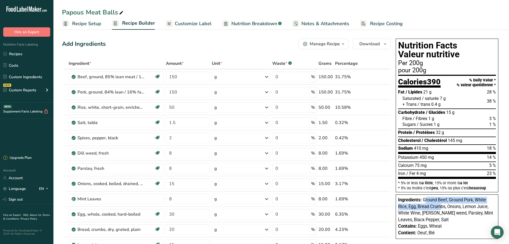
drag, startPoint x: 425, startPoint y: 200, endPoint x: 425, endPoint y: 205, distance: 5.4
click at [428, 205] on span "Ground Beef, Ground Pork, White Rice, Egg, Bread Crumbs, Onions, Lemon Juice, W…" at bounding box center [445, 209] width 95 height 25
click at [423, 199] on span "Ground Beef, Ground Pork, White Rice, Egg, Bread Crumbs, Onions, Lemon Juice, W…" at bounding box center [445, 209] width 95 height 25
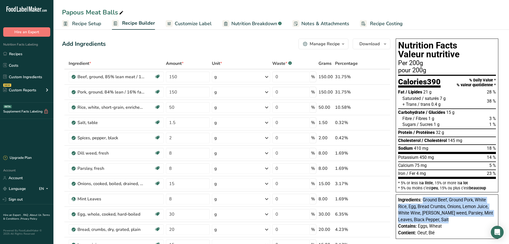
drag, startPoint x: 423, startPoint y: 199, endPoint x: 492, endPoint y: 217, distance: 70.7
click at [492, 217] on div "Ingredients: Ground Beef, Ground Pork, White Rice, Egg, Bread Crumbs, Onions, L…" at bounding box center [447, 210] width 98 height 26
copy div "Ground Beef, Ground Pork, White Rice, Egg, Bread Crumbs, Onions, Lemon Juice, W…"
click at [85, 21] on span "Recipe Setup" at bounding box center [86, 23] width 29 height 7
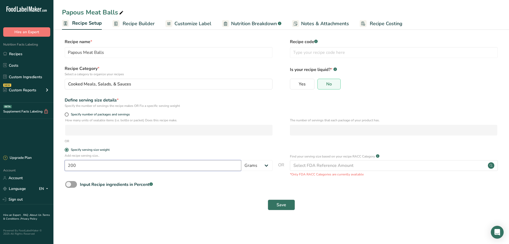
click at [80, 162] on input "200" at bounding box center [153, 165] width 177 height 11
type input "250"
click at [134, 23] on span "Recipe Builder" at bounding box center [139, 23] width 32 height 7
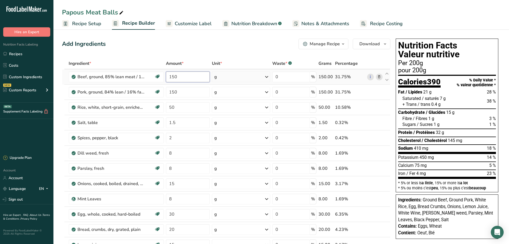
click at [181, 77] on input "150" at bounding box center [188, 76] width 44 height 11
type input "160"
click at [179, 94] on div "Ingredient * Amount * Unit * Waste * .a-a{fill:#347362;}.b-a{fill:#fff;} Grams …" at bounding box center [226, 187] width 329 height 258
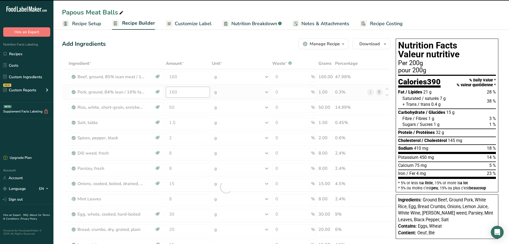
type input "150"
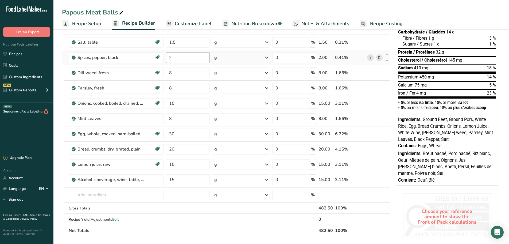
scroll to position [27, 0]
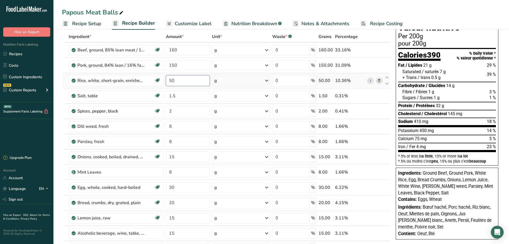
click at [174, 80] on div "Ingredient * Amount * Unit * Waste * .a-a{fill:#347362;}.b-a{fill:#fff;} Grams …" at bounding box center [226, 160] width 329 height 258
type input "55"
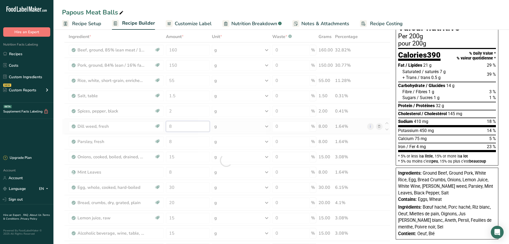
click at [176, 130] on div "Ingredient * Amount * Unit * Waste * .a-a{fill:#347362;}.b-a{fill:#fff;} Grams …" at bounding box center [226, 160] width 329 height 258
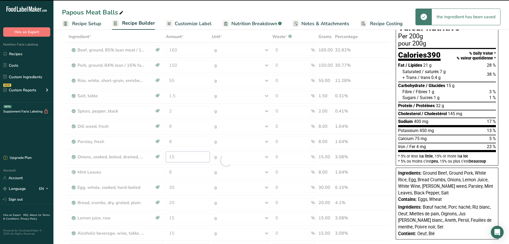
click at [180, 158] on div "Ingredient * Amount * Unit * Waste * .a-a{fill:#347362;}.b-a{fill:#fff;} Grams …" at bounding box center [226, 160] width 329 height 258
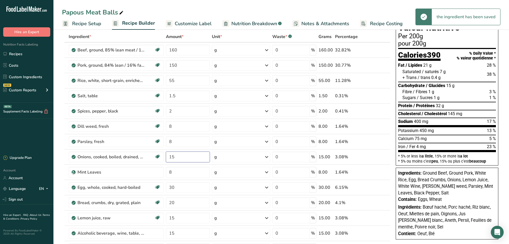
type input "1"
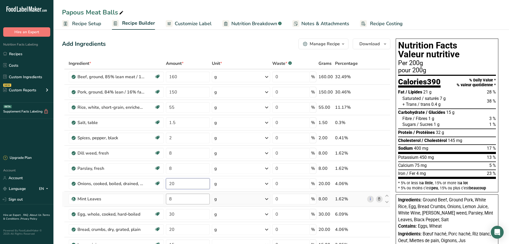
scroll to position [134, 0]
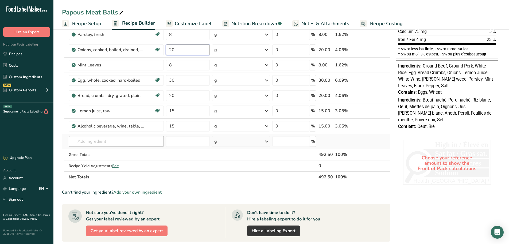
type input "20"
click at [106, 140] on div "Ingredient * Amount * Unit * Waste * .a-a{fill:#347362;}.b-a{fill:#fff;} Grams …" at bounding box center [226, 53] width 329 height 258
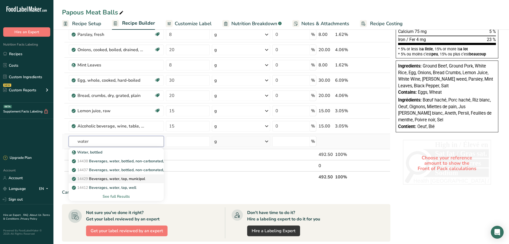
type input "water"
click at [111, 180] on p "14429 Beverages, water, tap, municipal" at bounding box center [109, 179] width 72 height 6
type input "Beverages, water, tap, municipal"
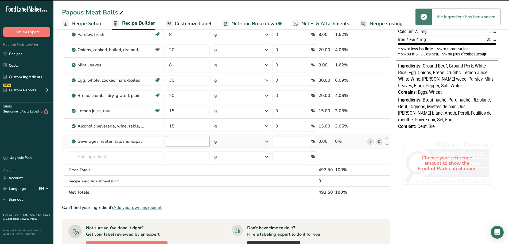
type input "0"
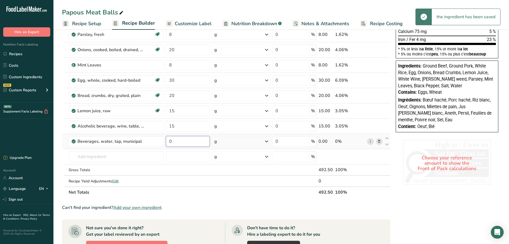
click at [182, 144] on input "0" at bounding box center [188, 141] width 44 height 11
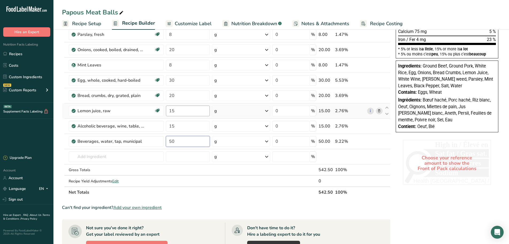
type input "50"
click at [181, 112] on div "Ingredient * Amount * Unit * Waste * .a-a{fill:#347362;}.b-a{fill:#fff;} Grams …" at bounding box center [226, 61] width 329 height 274
type input "17"
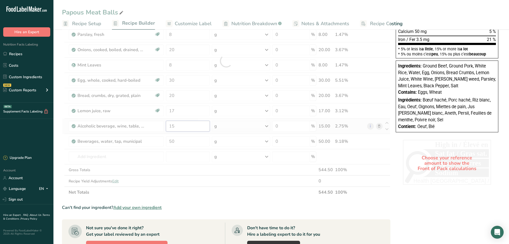
click at [183, 125] on div "Ingredient * Amount * Unit * Waste * .a-a{fill:#347362;}.b-a{fill:#fff;} Grams …" at bounding box center [226, 61] width 329 height 274
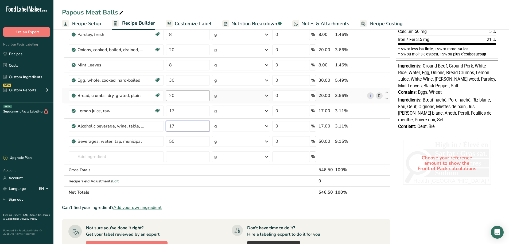
type input "17"
click at [181, 95] on div "Ingredient * Amount * Unit * Waste * .a-a{fill:#347362;}.b-a{fill:#fff;} Grams …" at bounding box center [226, 61] width 329 height 274
type input "2"
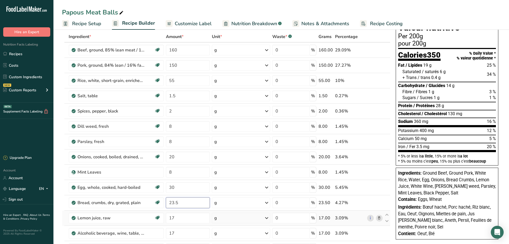
scroll to position [0, 0]
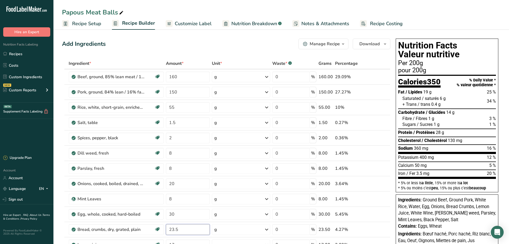
type input "23.5"
click at [86, 22] on span "Recipe Setup" at bounding box center [86, 23] width 29 height 7
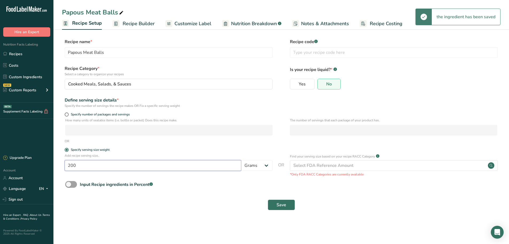
click at [87, 169] on input "200" at bounding box center [153, 165] width 177 height 11
type input "225"
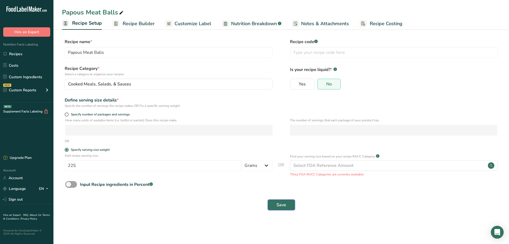
click at [281, 208] on button "Save" at bounding box center [281, 204] width 27 height 11
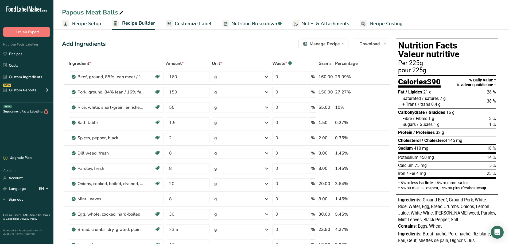
click at [87, 21] on span "Recipe Setup" at bounding box center [86, 23] width 29 height 7
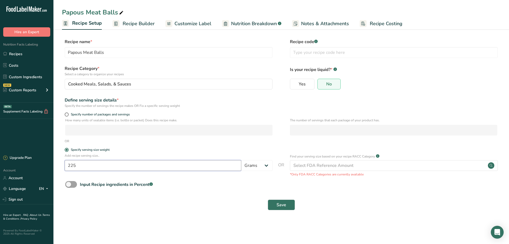
click at [83, 167] on input "225" at bounding box center [153, 165] width 177 height 11
type input "275"
click at [278, 206] on span "Save" at bounding box center [282, 204] width 10 height 6
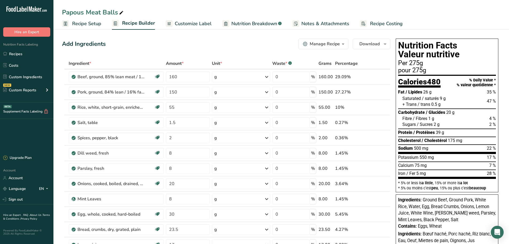
click at [197, 25] on span "Customize Label" at bounding box center [193, 23] width 37 height 7
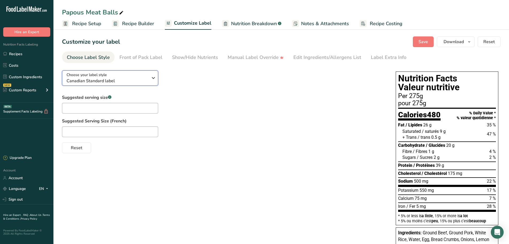
click at [125, 80] on span "Canadian Standard label" at bounding box center [108, 81] width 82 height 6
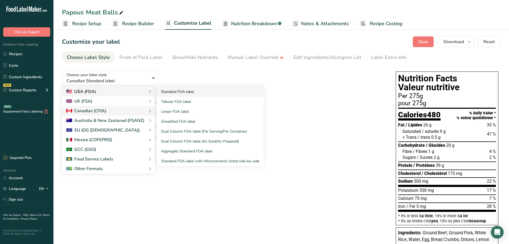
click at [169, 92] on link "Standard FDA label" at bounding box center [210, 92] width 107 height 10
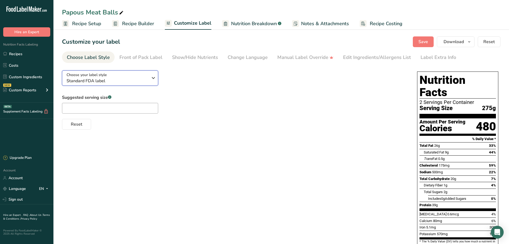
click at [126, 80] on span "Standard FDA label" at bounding box center [108, 81] width 82 height 6
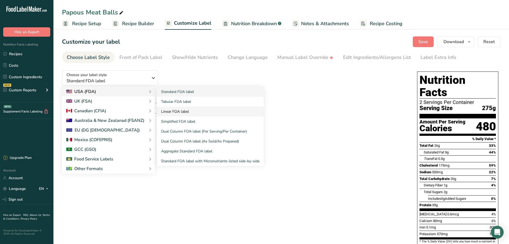
click at [182, 110] on link "Linear FDA label" at bounding box center [210, 111] width 107 height 10
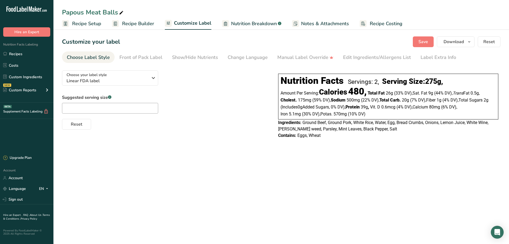
click at [456, 50] on section "Customize your label Save Download Choose what to show on your downloaded label…" at bounding box center [281, 90] width 456 height 125
click at [455, 46] on button "Download" at bounding box center [456, 41] width 38 height 11
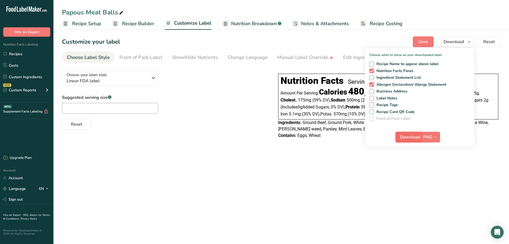
click at [415, 139] on span "Download" at bounding box center [410, 137] width 20 height 6
